Goal: Transaction & Acquisition: Purchase product/service

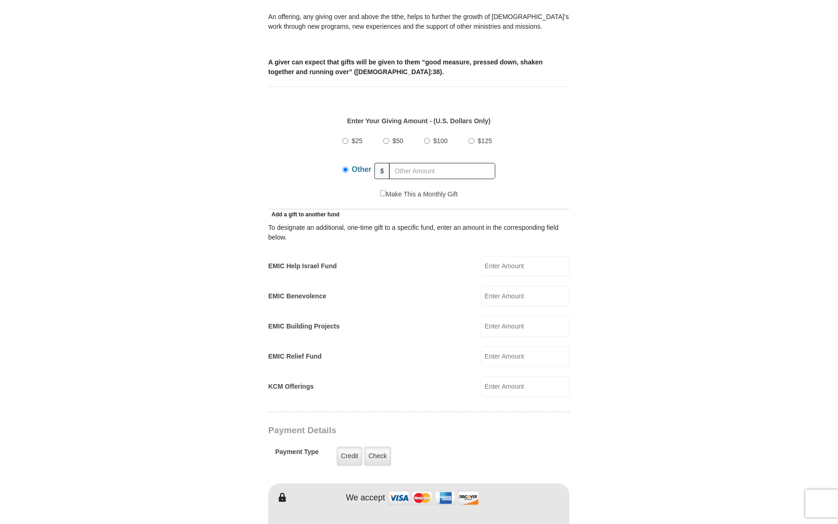
click at [492, 256] on input "EMIC Help Israel Fund" at bounding box center [525, 266] width 89 height 20
type input "200"
type input "[PERSON_NAME]"
type input "Castle"
type input "[PERSON_NAME][EMAIL_ADDRESS][DOMAIN_NAME]"
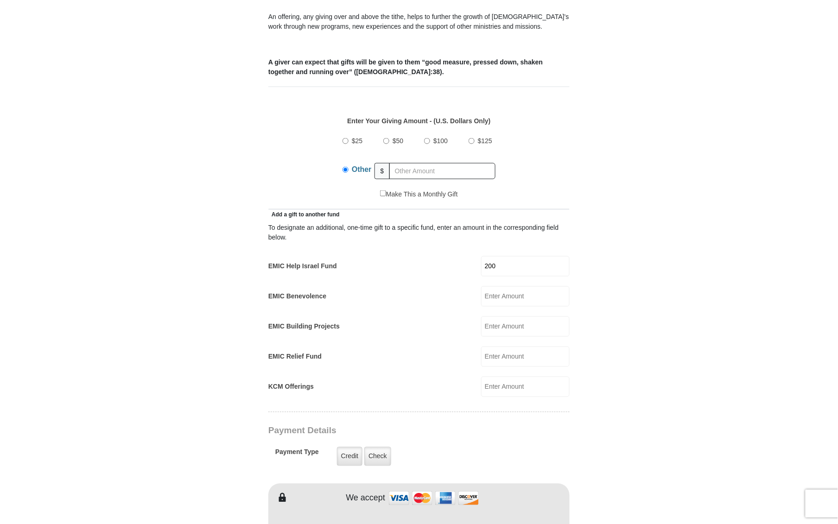
type input "[STREET_ADDRESS][PERSON_NAME]"
type input "Hemet"
select select "CA"
type input "92545"
type input "7607151145"
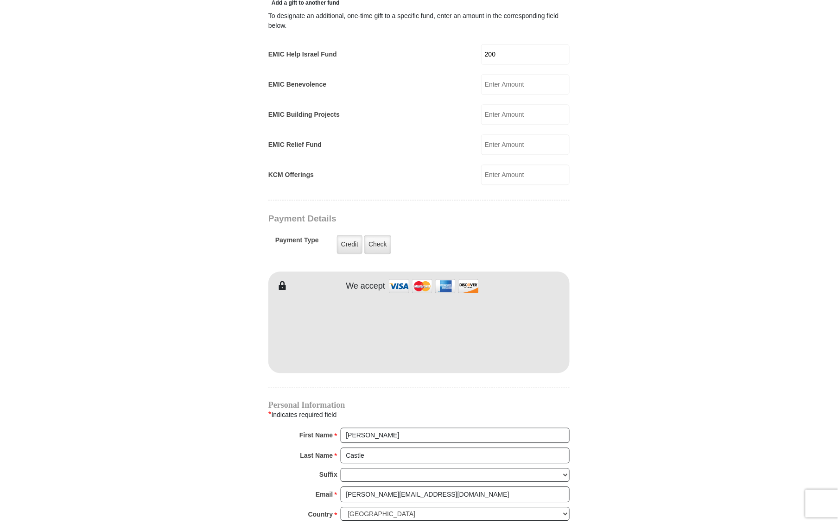
scroll to position [579, 0]
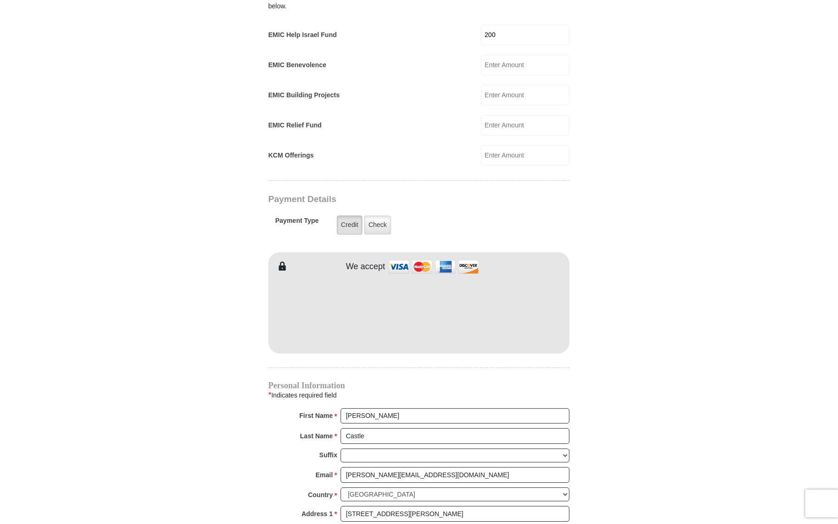
click at [349, 216] on label "Credit" at bounding box center [349, 225] width 25 height 19
click at [0, 0] on input "Credit" at bounding box center [0, 0] width 0 height 0
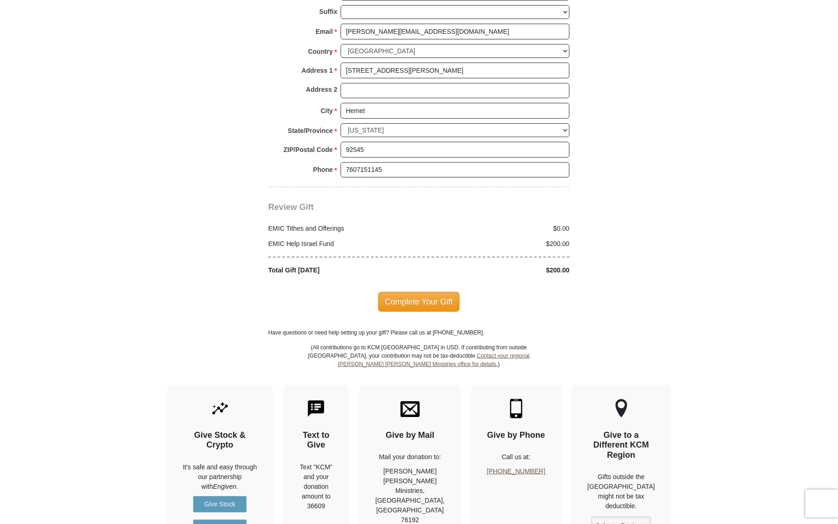
scroll to position [1023, 0]
click at [409, 292] on span "Complete Your Gift" at bounding box center [419, 301] width 82 height 19
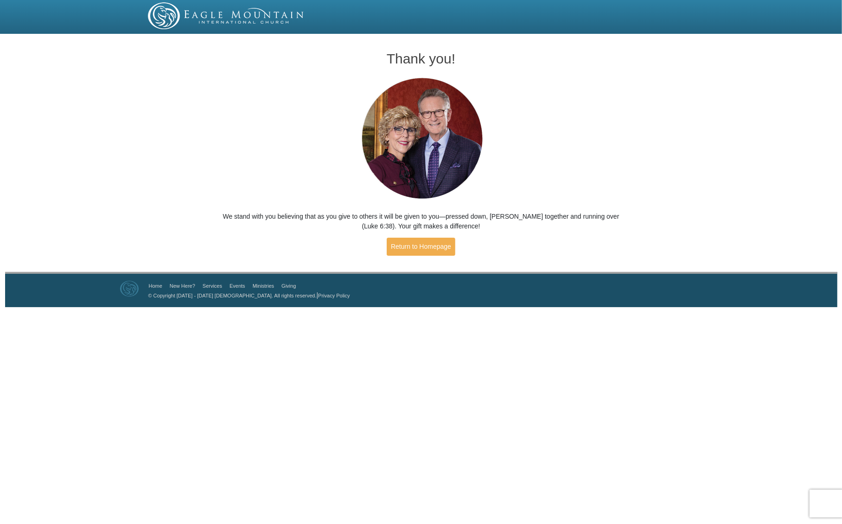
click at [588, 157] on div "Thank you! We stand with you believing that as you give to others it will be gi…" at bounding box center [420, 149] width 421 height 225
click at [422, 245] on link "Return to Homepage" at bounding box center [421, 247] width 69 height 18
